Goal: Task Accomplishment & Management: Use online tool/utility

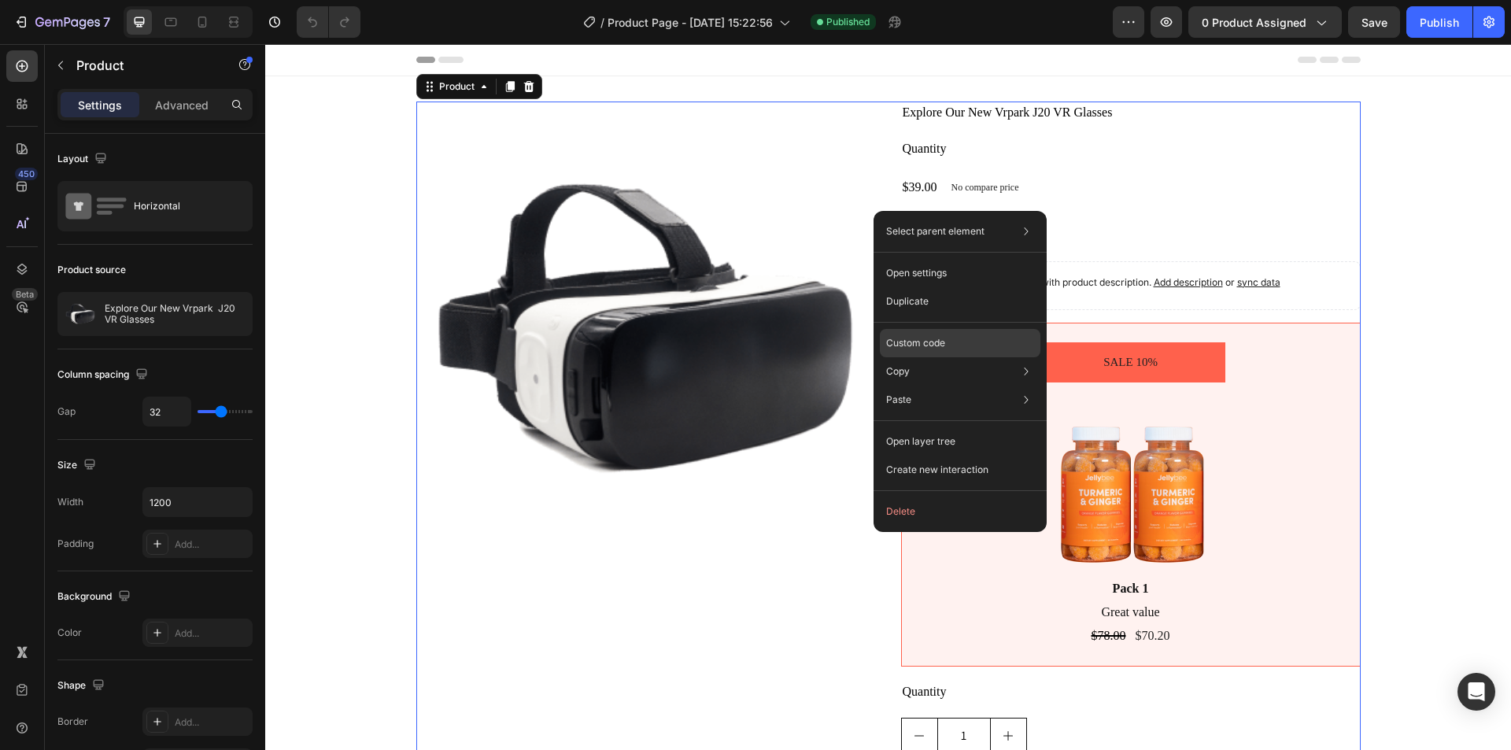
click at [904, 338] on p "Custom code" at bounding box center [915, 343] width 59 height 14
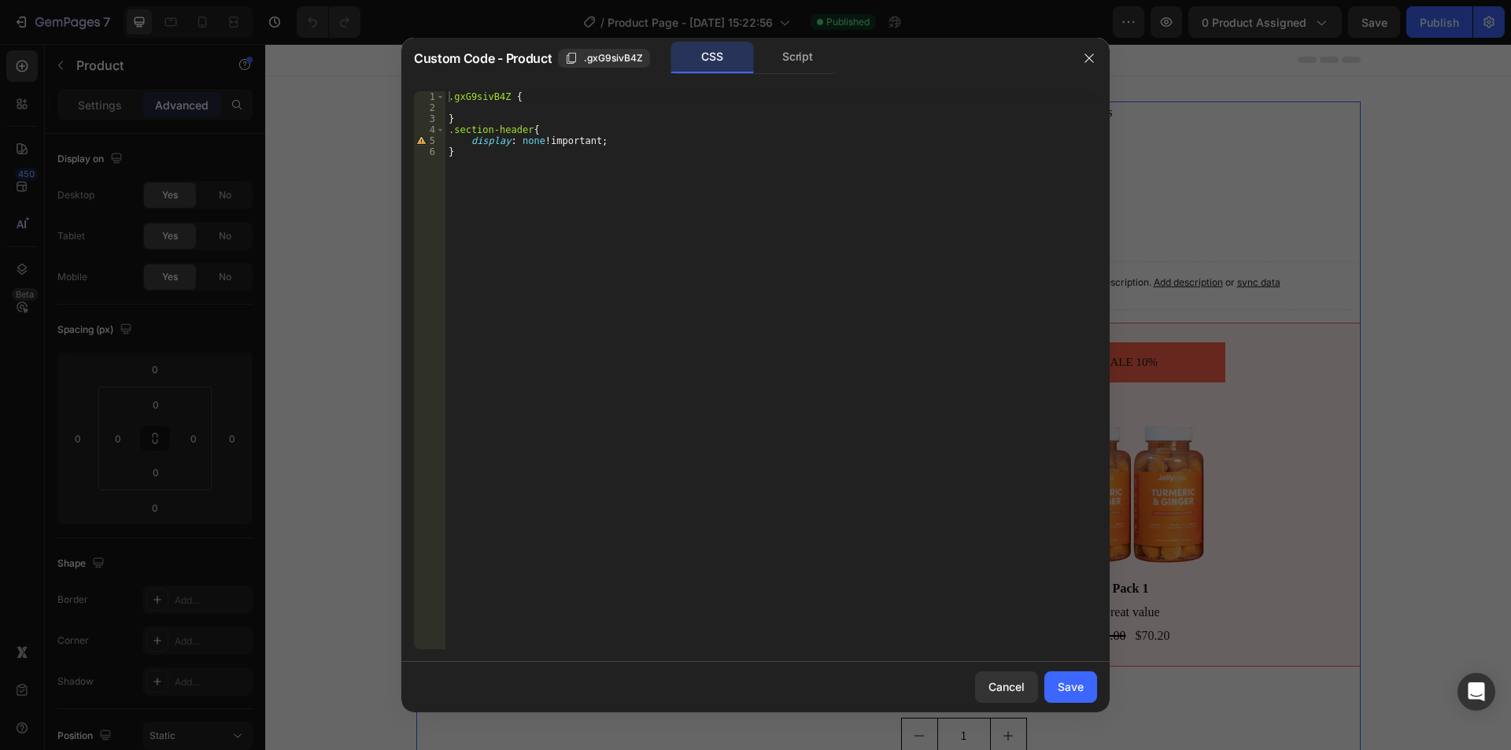
type textarea "}"
click at [464, 203] on div ".gxG9sivB4Z { } .section-header { display : none !important ; }" at bounding box center [771, 381] width 652 height 580
paste textarea "product-form-g73UfV60t2"
click at [612, 55] on span ".gxG9sivB4Z" at bounding box center [613, 58] width 59 height 14
click at [555, 163] on div ".gxG9sivB4Z { } .section-header { display : none !important ; } #product-form-g…" at bounding box center [771, 381] width 652 height 580
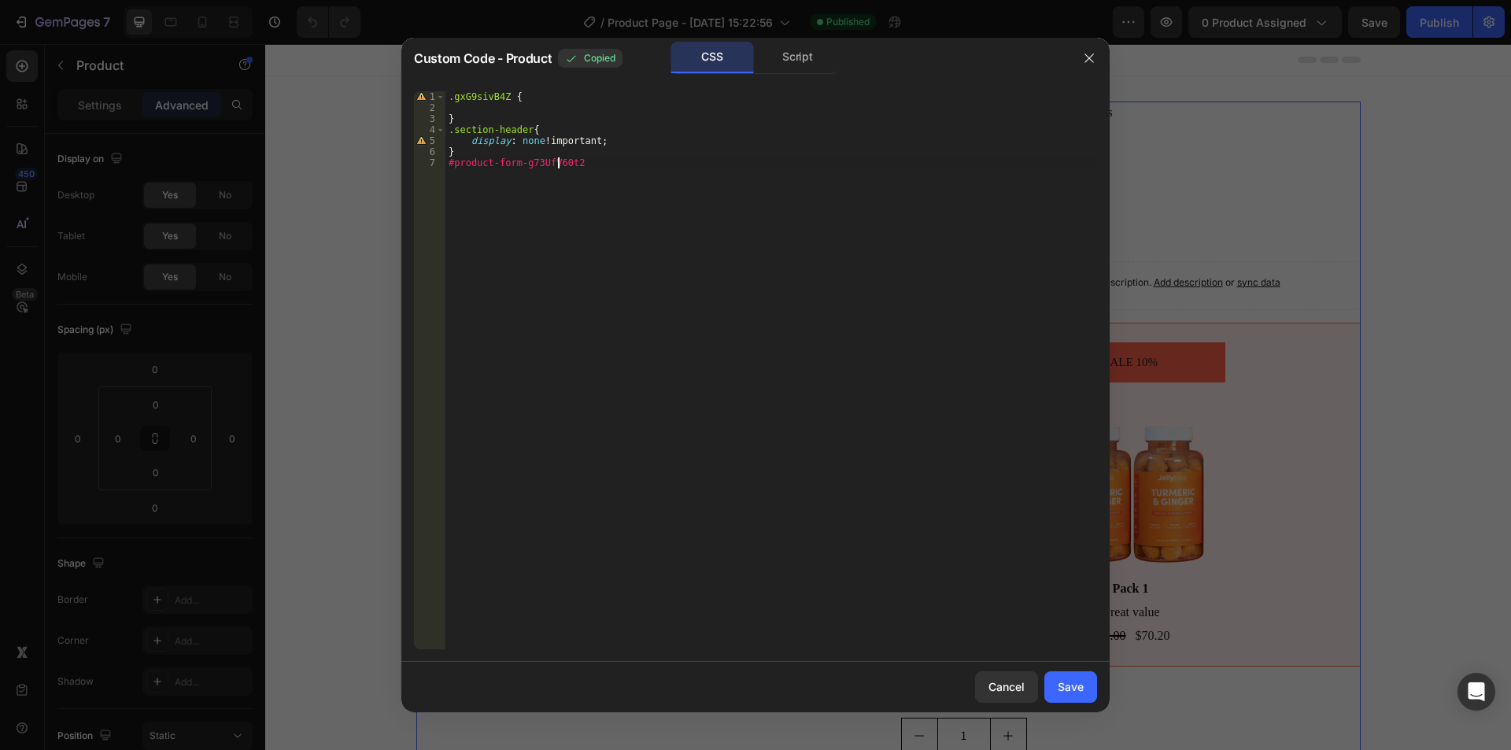
click at [555, 163] on div ".gxG9sivB4Z { } .section-header { display : none !important ; } #product-form-g…" at bounding box center [771, 381] width 652 height 580
paste textarea ".gxG9sivB4Z"
click at [528, 162] on div ".gxG9sivB4Z { } .section-header { display : none !important ; } #product-form- …" at bounding box center [771, 381] width 652 height 580
drag, startPoint x: 607, startPoint y: 158, endPoint x: 450, endPoint y: 161, distance: 156.7
click at [450, 161] on div ".gxG9sivB4Z { } .section-header { display : none !important ; } #product-form-g…" at bounding box center [771, 381] width 652 height 580
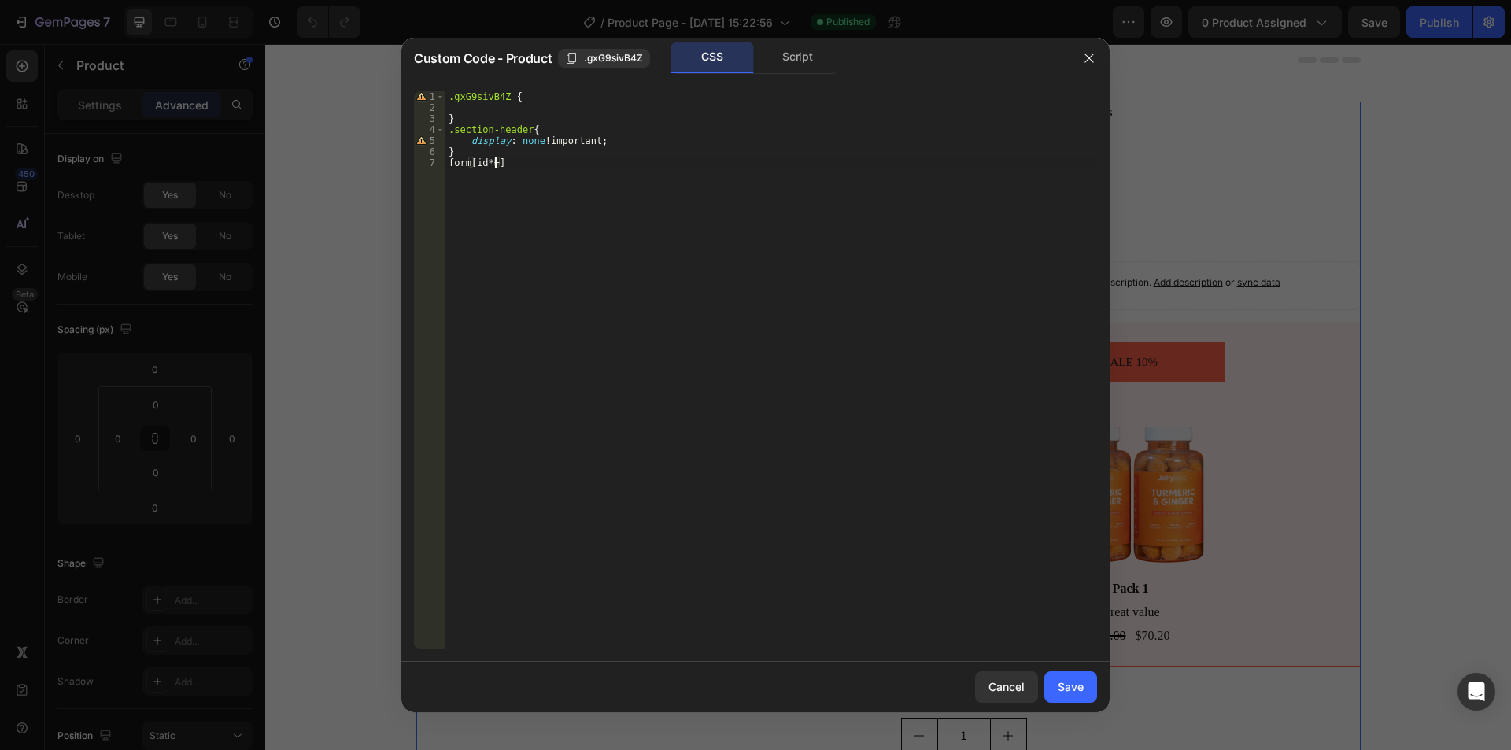
scroll to position [0, 4]
click at [613, 57] on span ".gxG9sivB4Z" at bounding box center [613, 58] width 59 height 14
click at [501, 164] on div ".gxG9sivB4Z { } .section-header { display : none !important ; } form [ id *= " …" at bounding box center [771, 381] width 652 height 580
paste textarea ".gxG9sivB4Z"
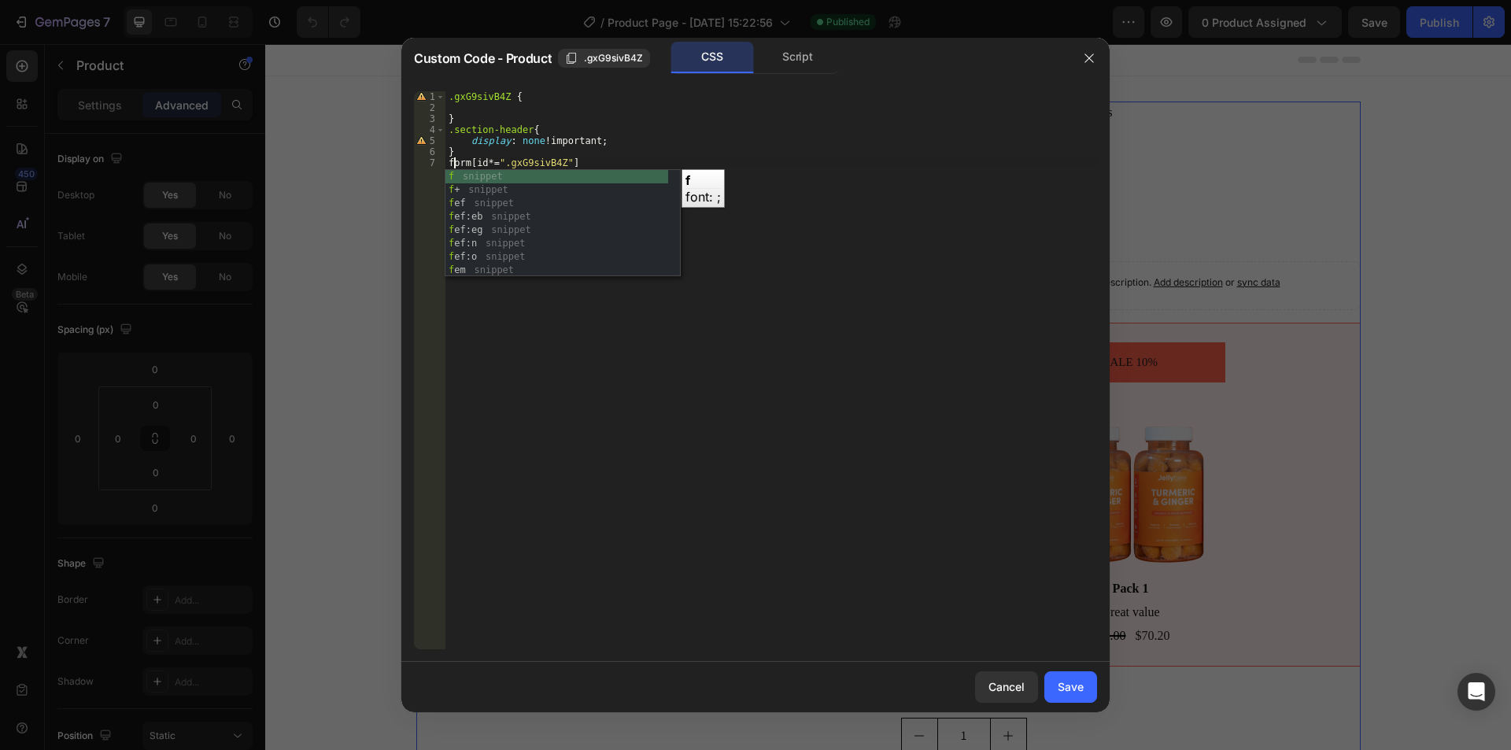
click at [508, 161] on div ".gxG9sivB4Z { } .section-header { display : none !important ; } form [ id *= " …" at bounding box center [771, 381] width 652 height 580
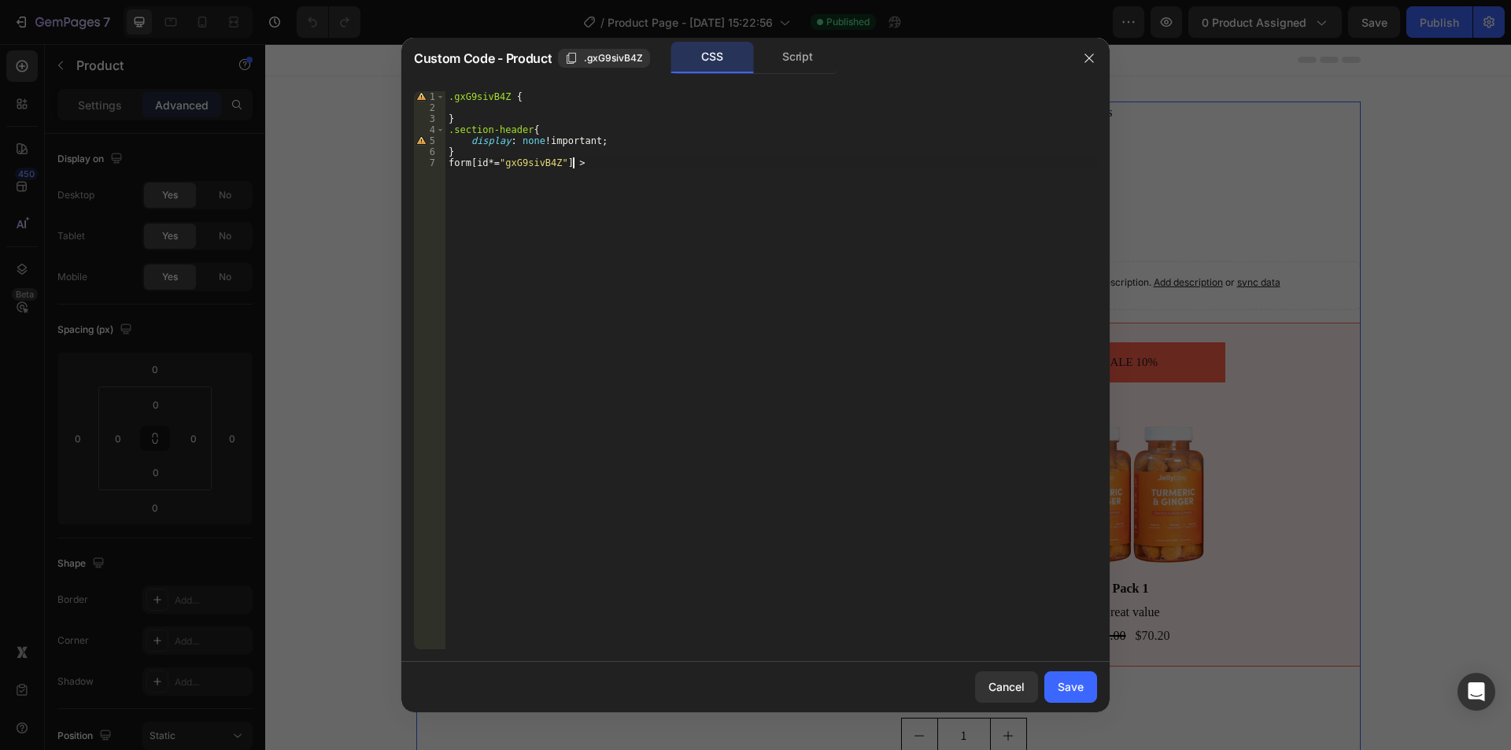
scroll to position [0, 9]
paste textarea "customily-personalize-button"
type textarea "form[id*="gxG9sivB4Z"] > .customily-personalize-button{}"
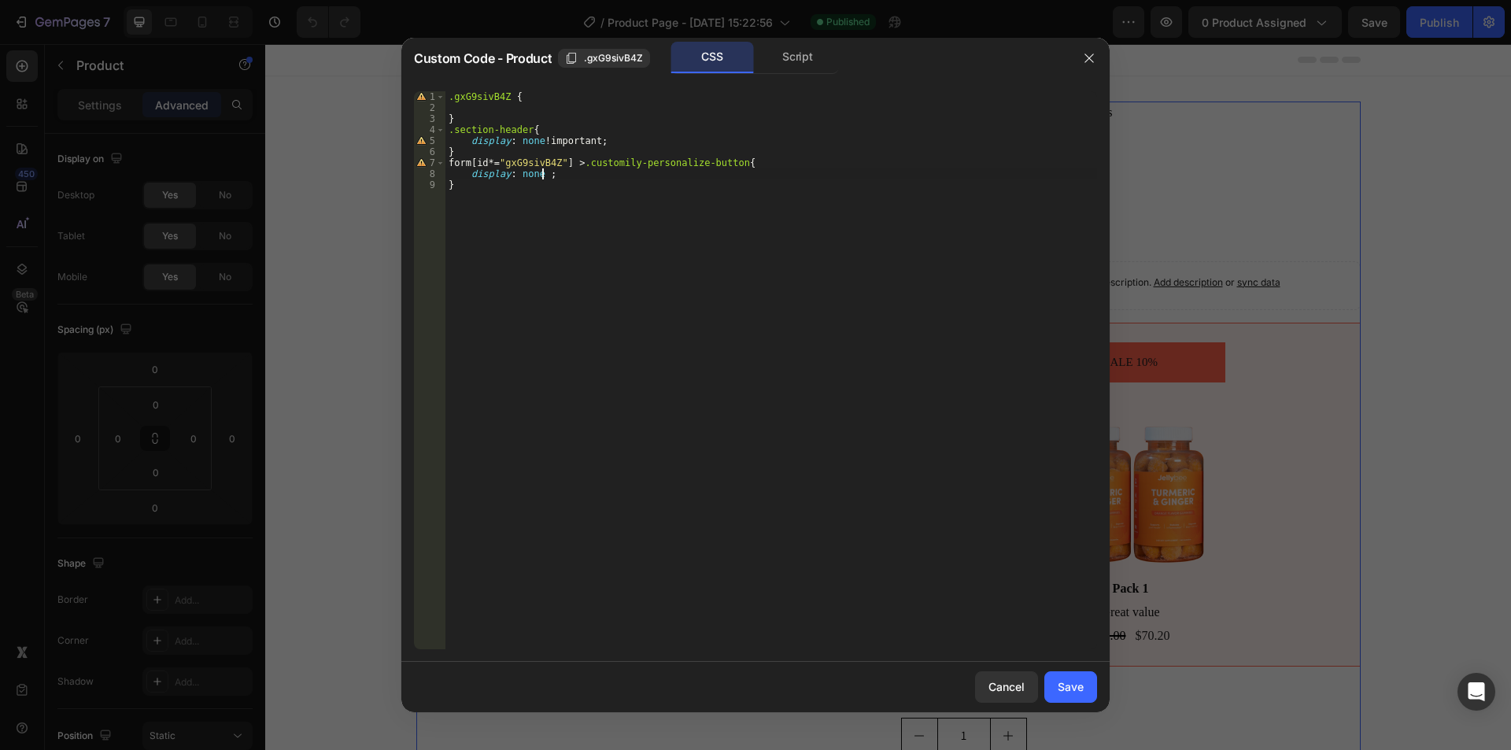
type textarea "display: none !;"
drag, startPoint x: 1064, startPoint y: 691, endPoint x: 752, endPoint y: 505, distance: 363.9
click at [1064, 691] on div "Save" at bounding box center [1071, 686] width 26 height 17
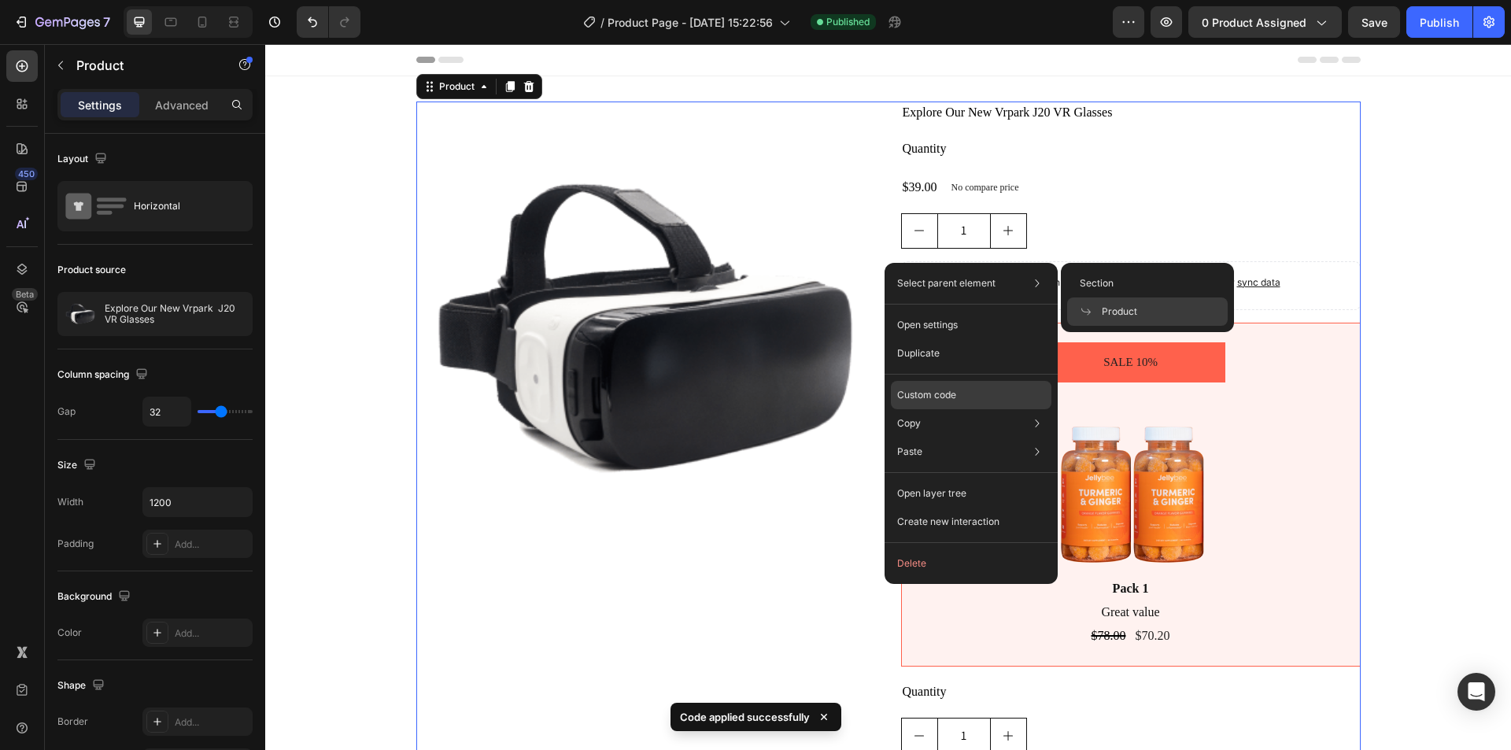
click at [913, 396] on p "Custom code" at bounding box center [926, 395] width 59 height 14
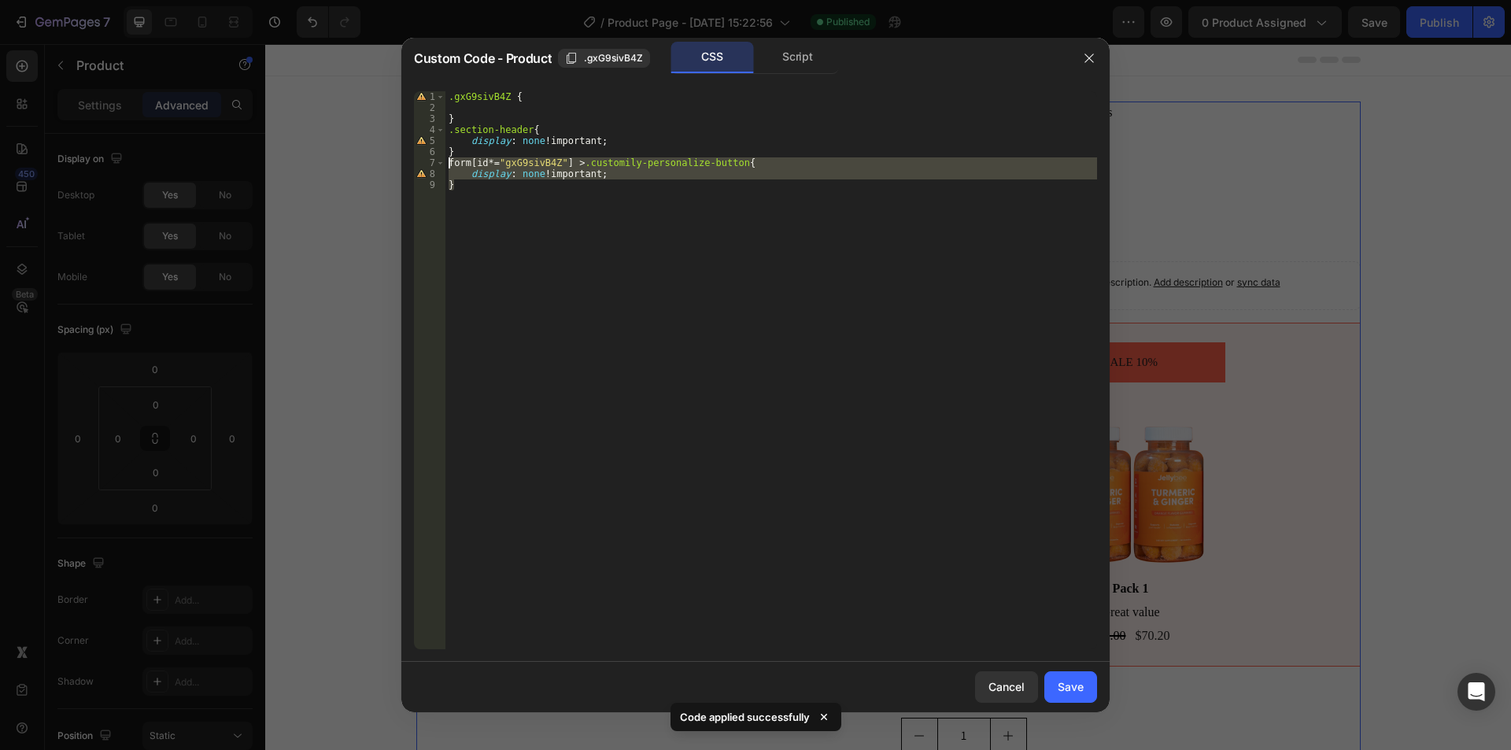
drag, startPoint x: 468, startPoint y: 194, endPoint x: 429, endPoint y: 160, distance: 51.9
click at [429, 160] on div "} 1 2 3 4 5 6 7 8 9 .gxG9sivB4Z { } .section-header { display : none !important…" at bounding box center [755, 370] width 683 height 558
type textarea "form[id*="gxG9sivB4Z"] > .customily-personalize-button{ display: none !importan…"
